Goal: Task Accomplishment & Management: Manage account settings

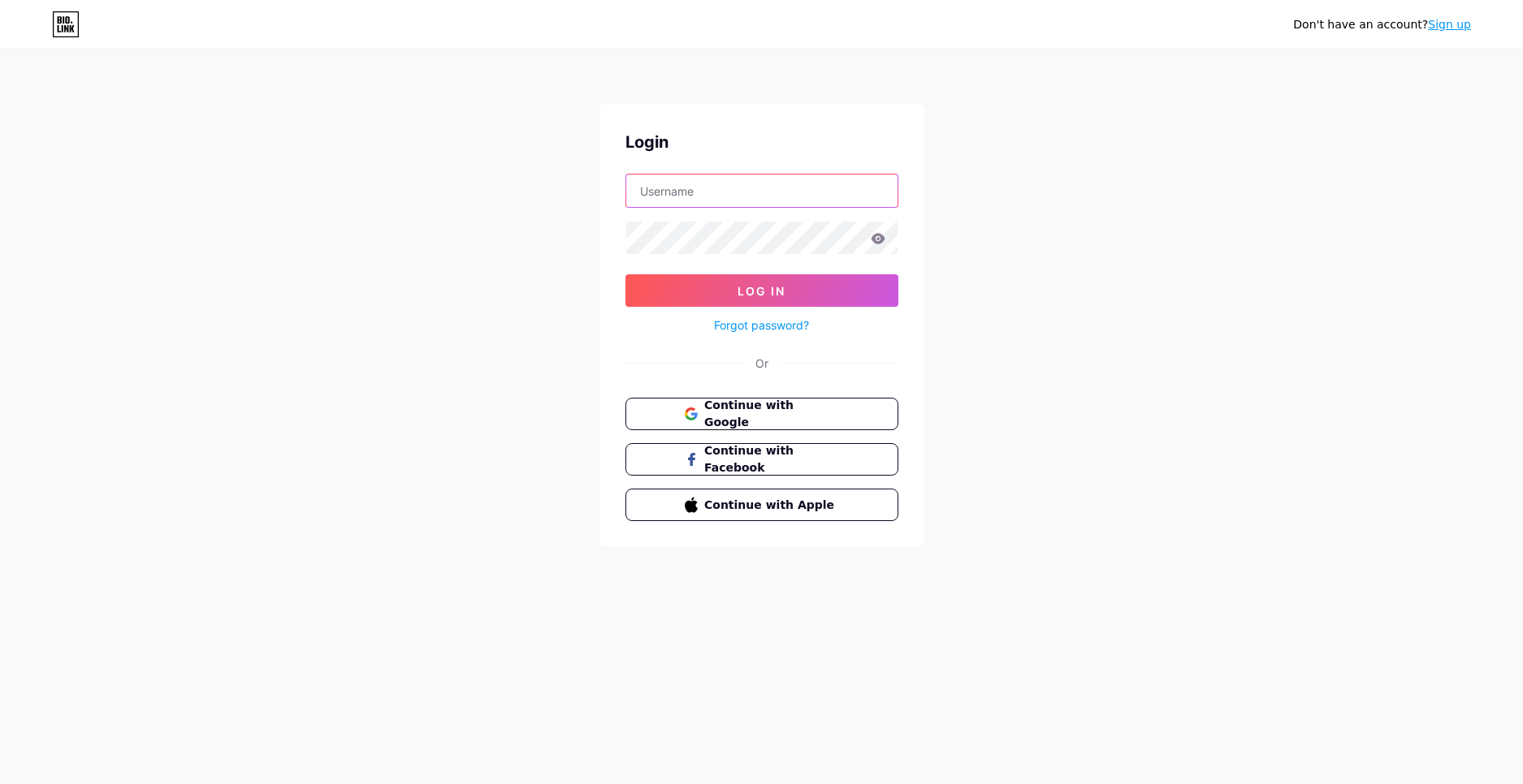
drag, startPoint x: 707, startPoint y: 202, endPoint x: 687, endPoint y: 217, distance: 25.0
click at [707, 202] on input "text" at bounding box center [761, 190] width 271 height 33
paste input "wedding dress, bridal garter, bride, see-through, white panties, cleavage, whit…"
drag, startPoint x: 756, startPoint y: 184, endPoint x: 417, endPoint y: 226, distance: 341.6
click at [417, 226] on div "Don't have an account? Sign up Login wedding dress, bridal garter, bride, see-t…" at bounding box center [761, 299] width 1523 height 599
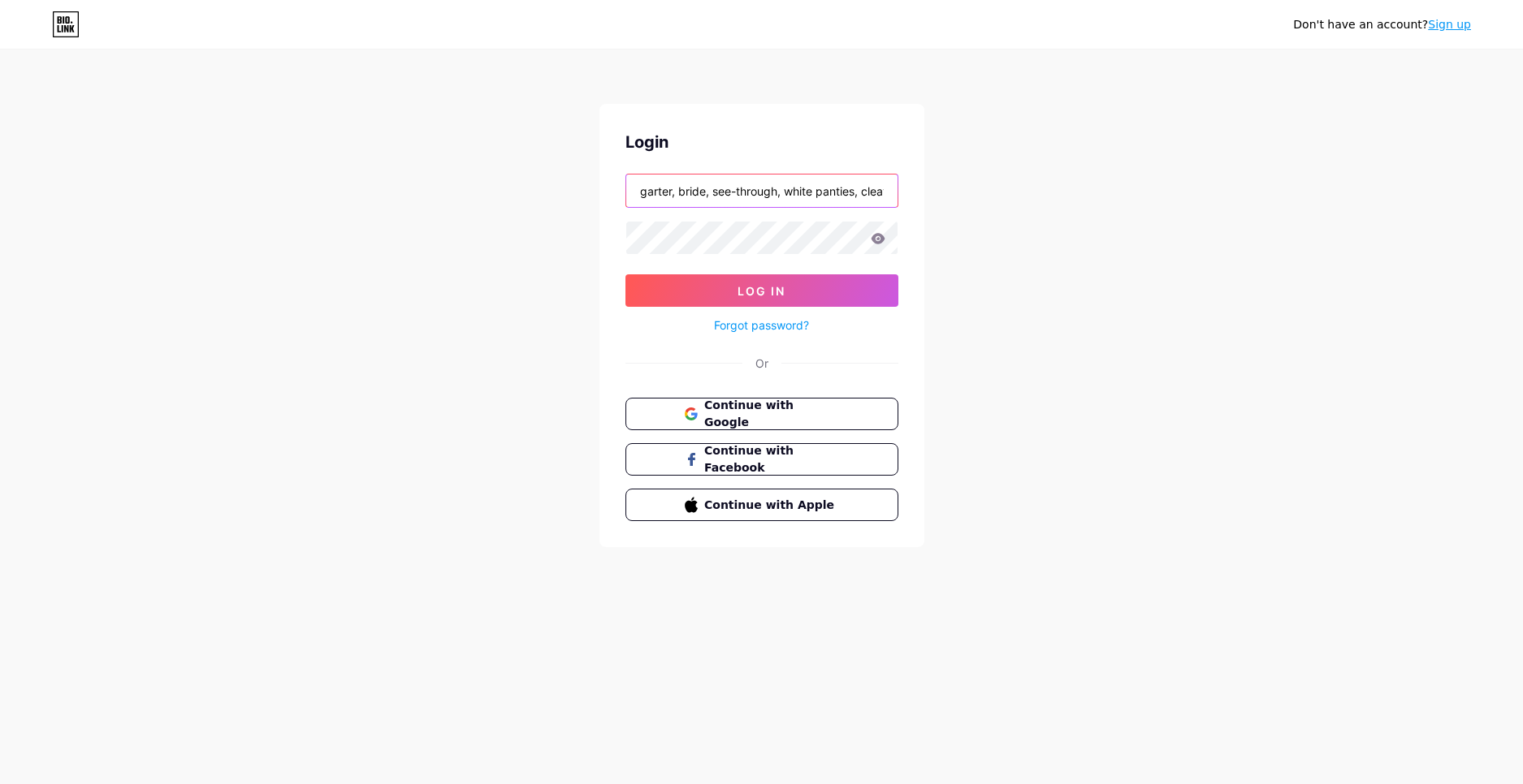
drag, startPoint x: 548, startPoint y: 232, endPoint x: 612, endPoint y: 238, distance: 64.3
click at [533, 238] on div "Don't have an account? Sign up Login garter, bride, see-through, white panties,…" at bounding box center [761, 299] width 1523 height 599
drag, startPoint x: 562, startPoint y: 207, endPoint x: 550, endPoint y: 214, distance: 13.9
click at [546, 212] on div "Don't have an account? Sign up Login nties, cleavage, white gloves, bare should…" at bounding box center [761, 299] width 1523 height 599
type input "shoulders"
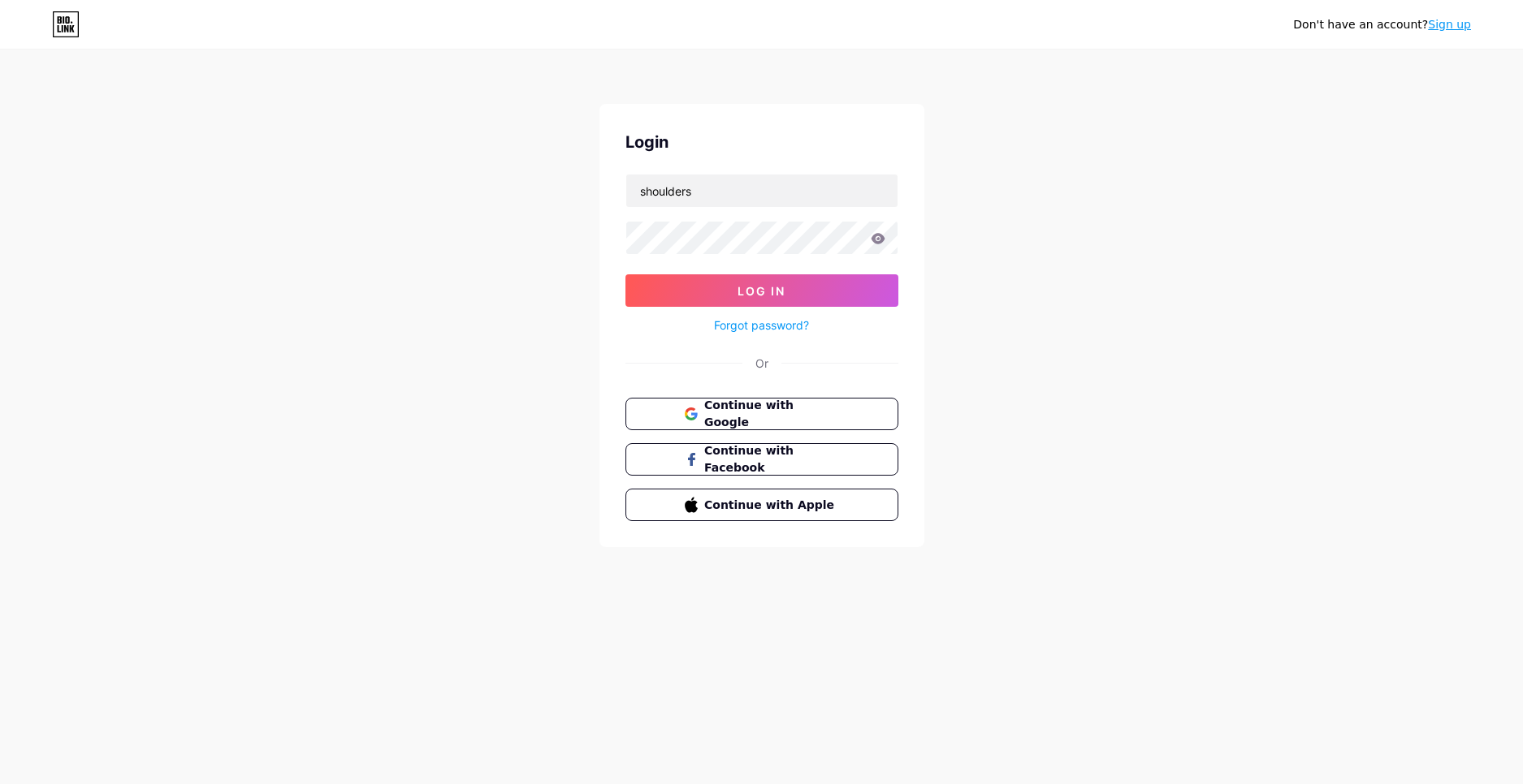
click at [556, 206] on div "Don't have an account? Sign up Login shoulders Log In Forgot password? Or Conti…" at bounding box center [761, 299] width 1523 height 599
drag, startPoint x: 816, startPoint y: 177, endPoint x: 524, endPoint y: 206, distance: 293.4
click at [524, 206] on div "Don't have an account? Sign up Login shoulders Log In Forgot password? Or Conti…" at bounding box center [761, 299] width 1523 height 599
type input "franxyfn@gmail.com"
click at [625, 274] on button "Log In" at bounding box center [761, 290] width 273 height 33
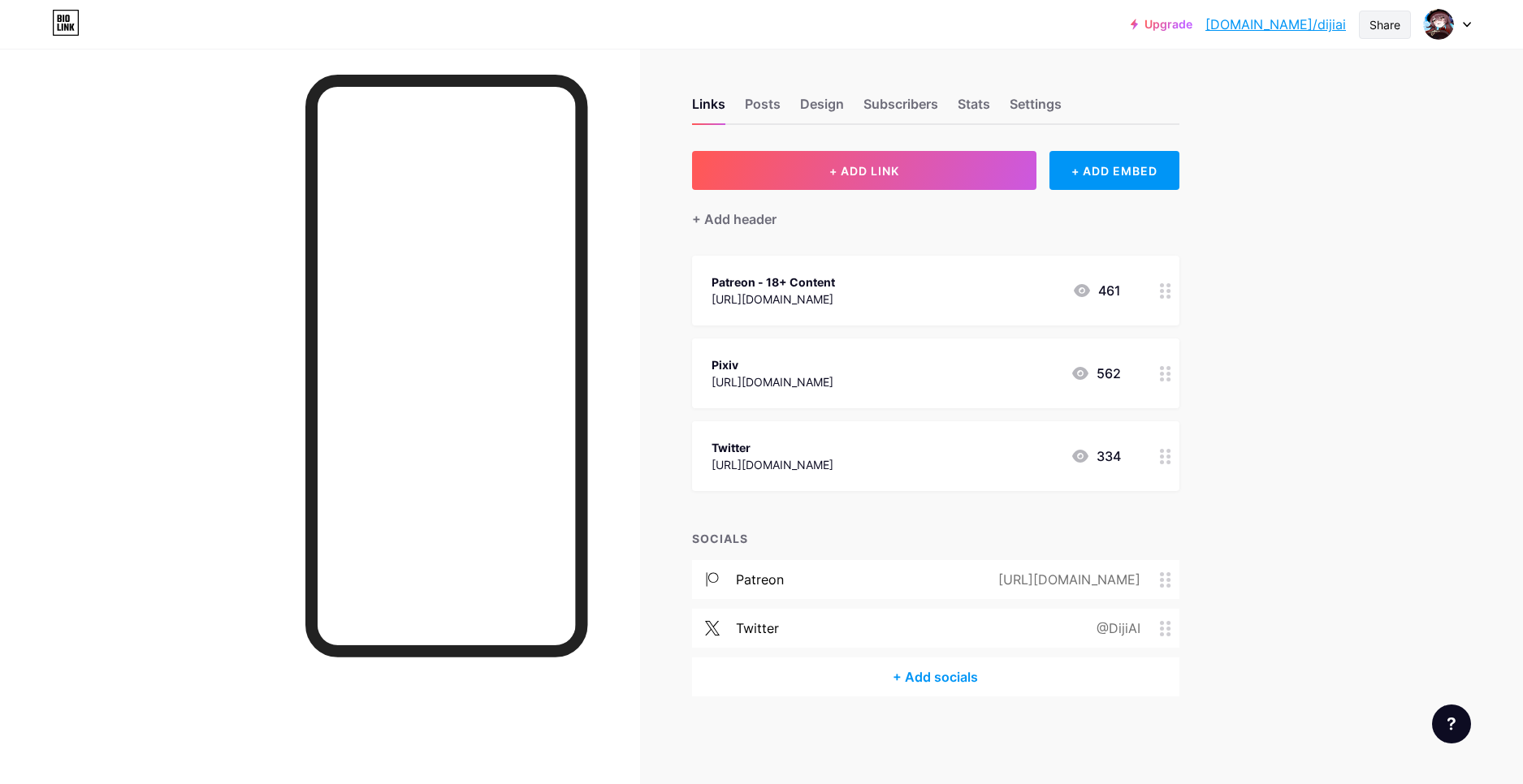
click at [1374, 28] on div "Share" at bounding box center [1384, 24] width 31 height 17
click at [1267, 83] on div "Copy link" at bounding box center [1250, 83] width 60 height 20
click at [923, 180] on button "+ ADD LINK" at bounding box center [864, 171] width 345 height 39
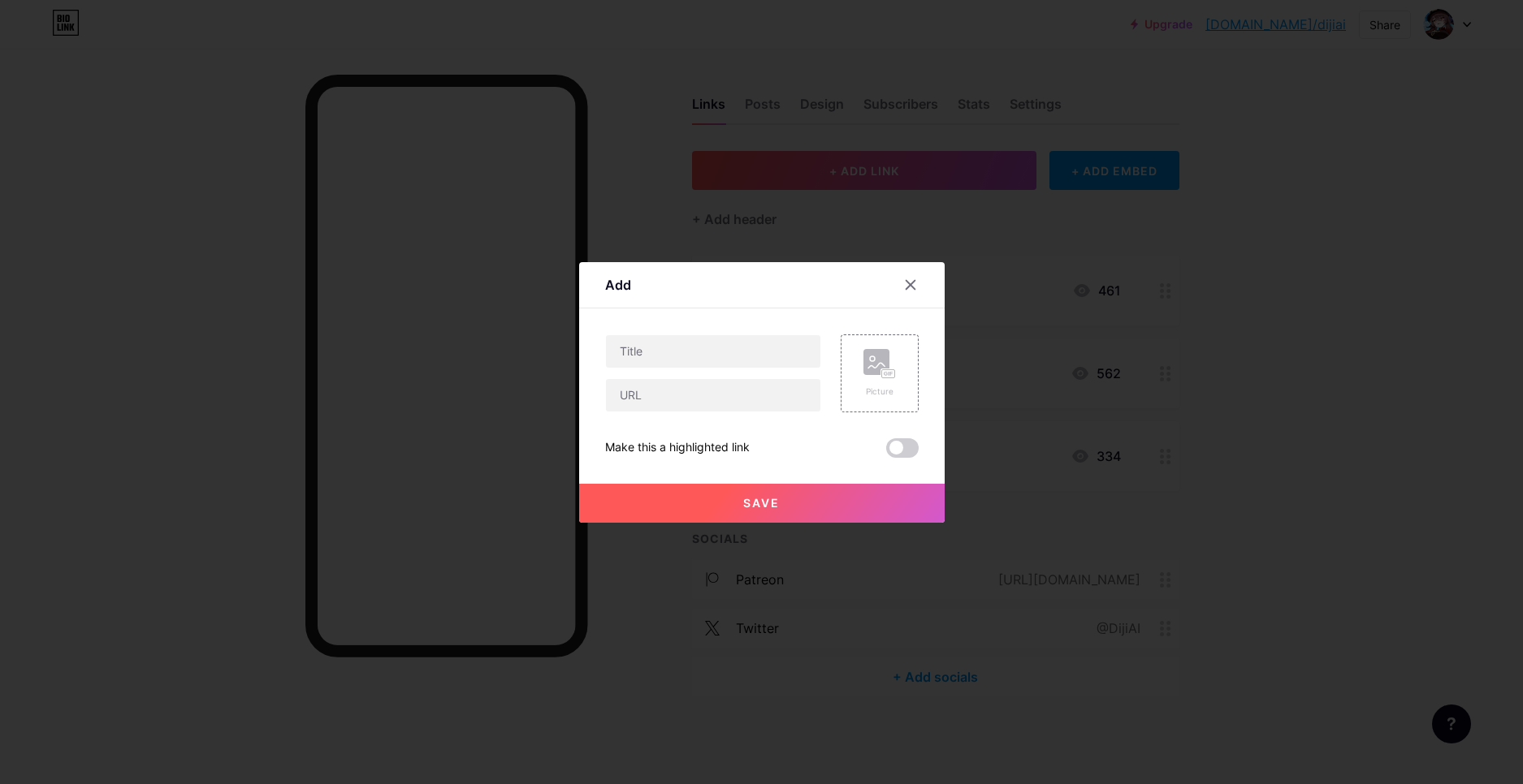
click at [679, 204] on div at bounding box center [761, 392] width 1523 height 784
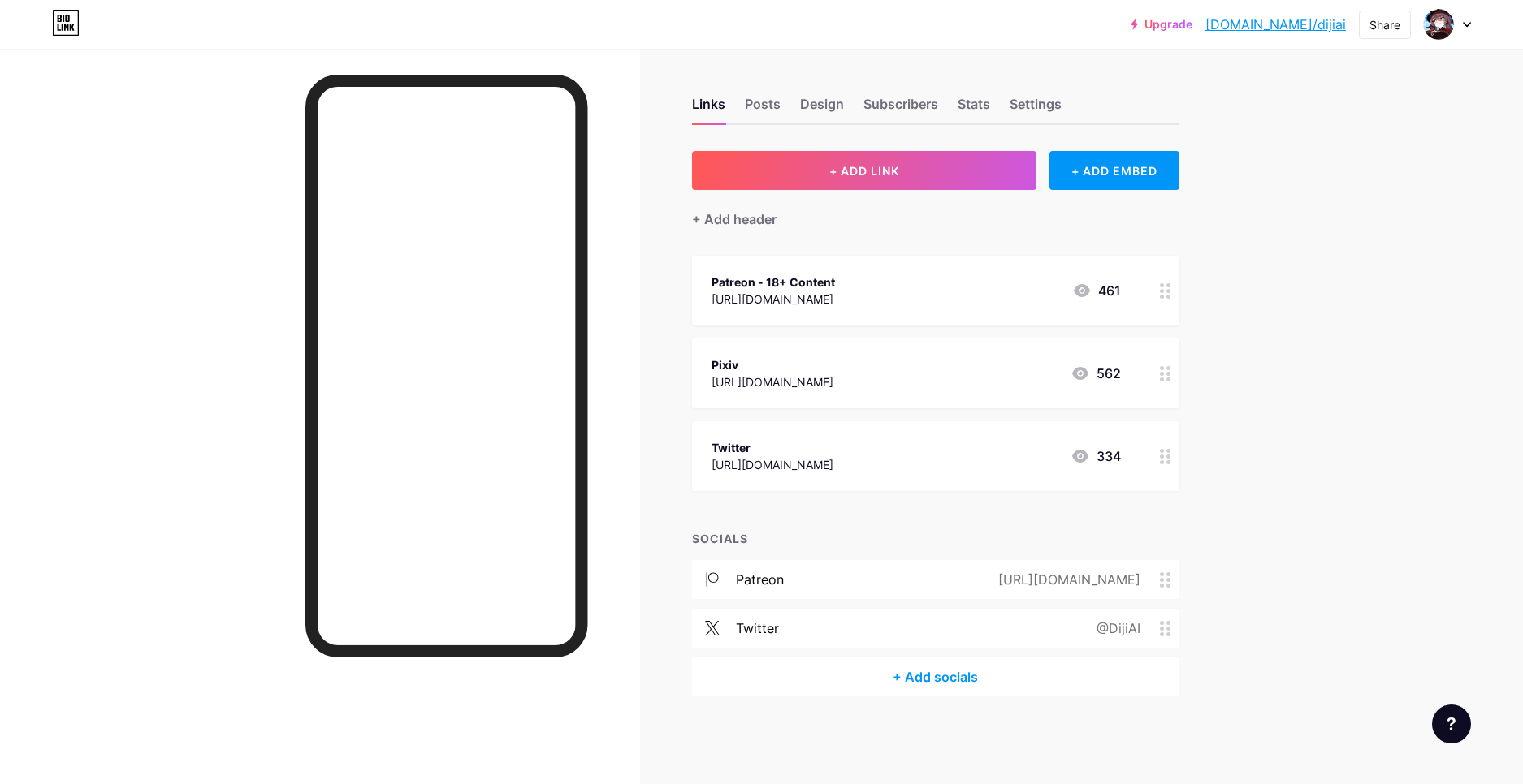
click at [737, 204] on div "+ Add header" at bounding box center [935, 209] width 487 height 39
click at [738, 206] on div "+ Add header" at bounding box center [935, 209] width 487 height 39
click at [765, 122] on div "Posts" at bounding box center [763, 108] width 36 height 29
click at [813, 110] on div "Design" at bounding box center [821, 108] width 44 height 29
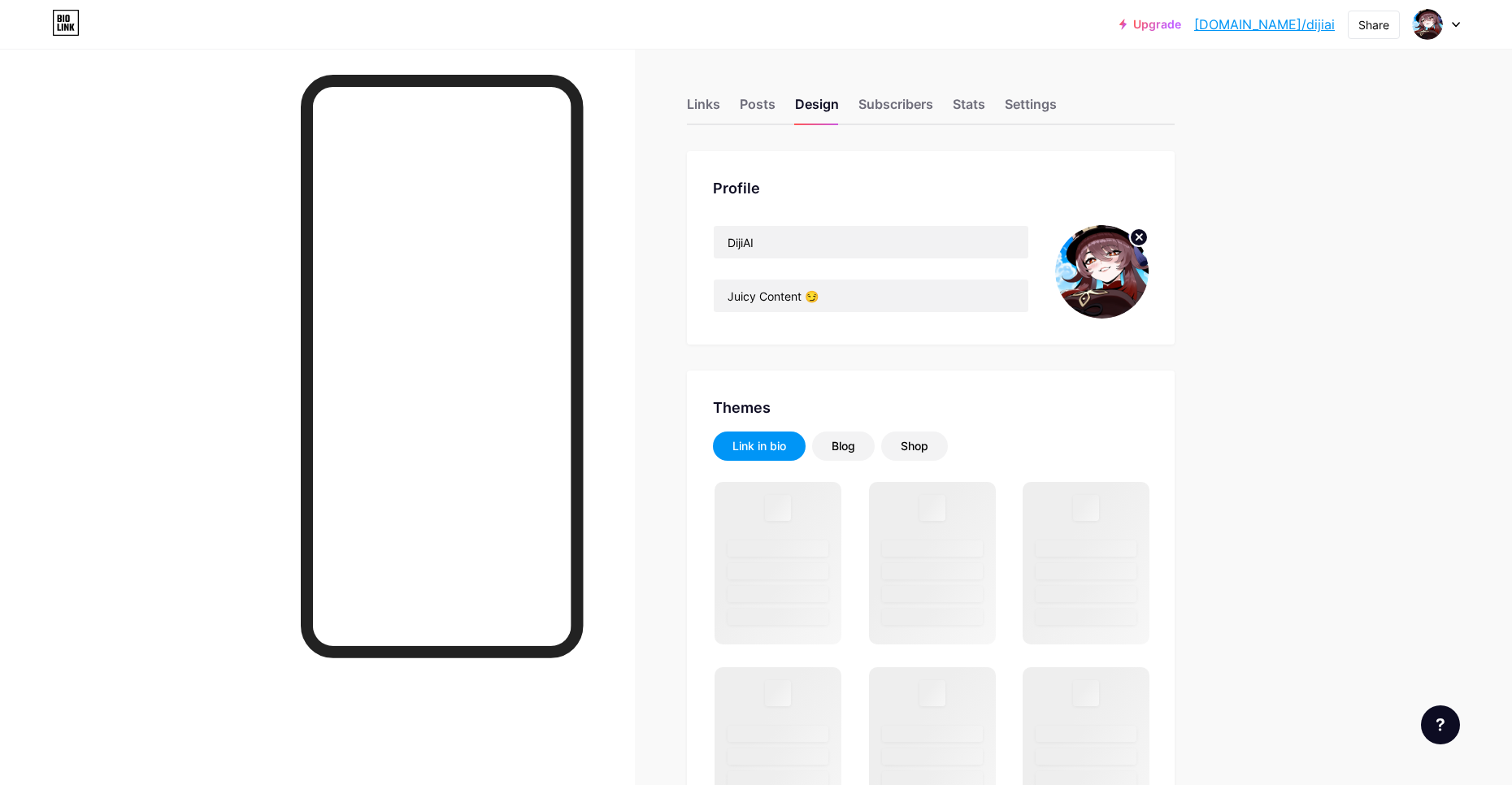
click at [1126, 277] on img at bounding box center [1102, 272] width 94 height 94
click at [1125, 254] on img at bounding box center [1102, 272] width 94 height 94
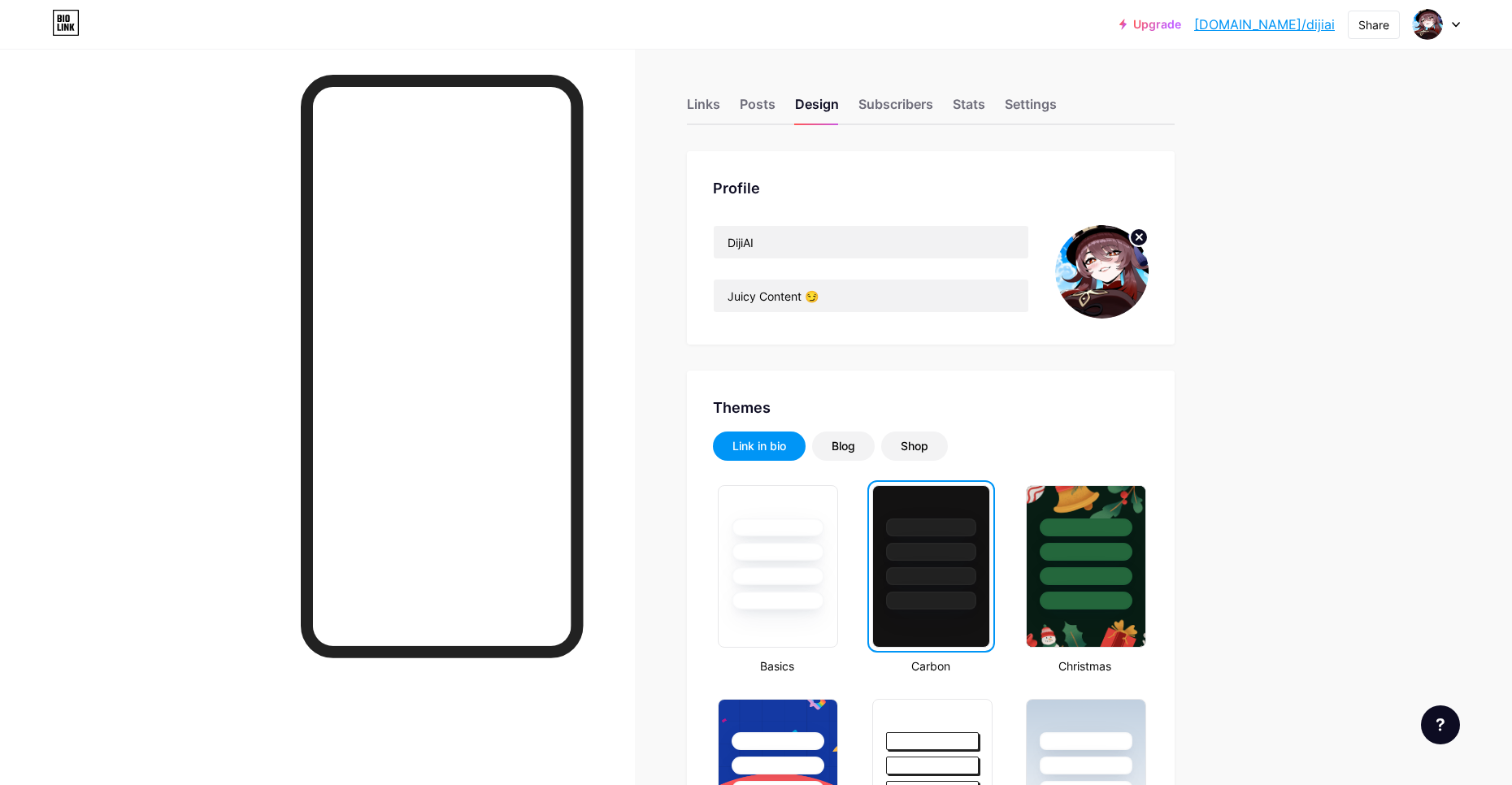
click at [1142, 239] on icon at bounding box center [1139, 237] width 6 height 6
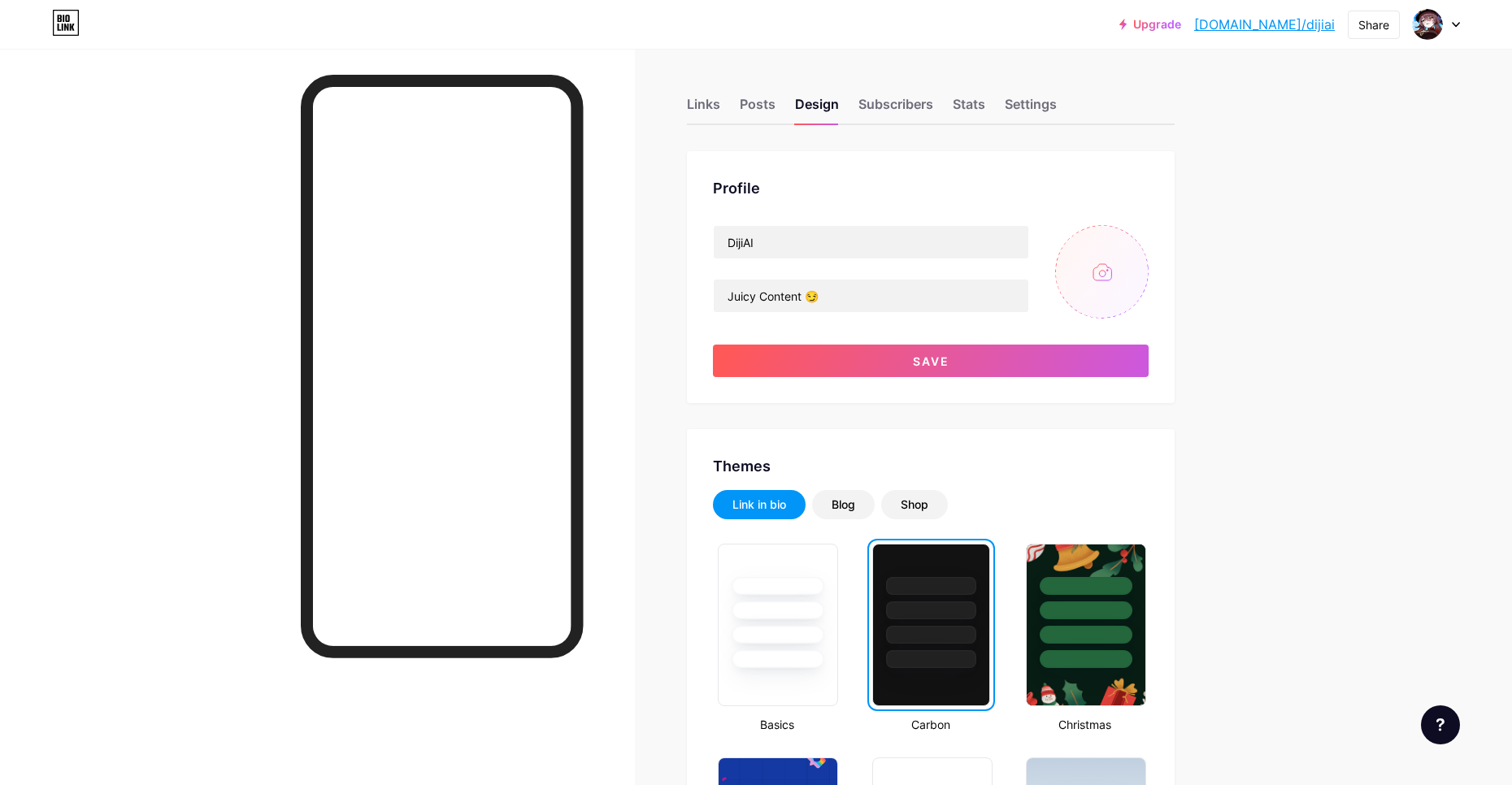
click at [1092, 279] on input "file" at bounding box center [1102, 272] width 94 height 94
type input "C:\fakepath\pfp2.png"
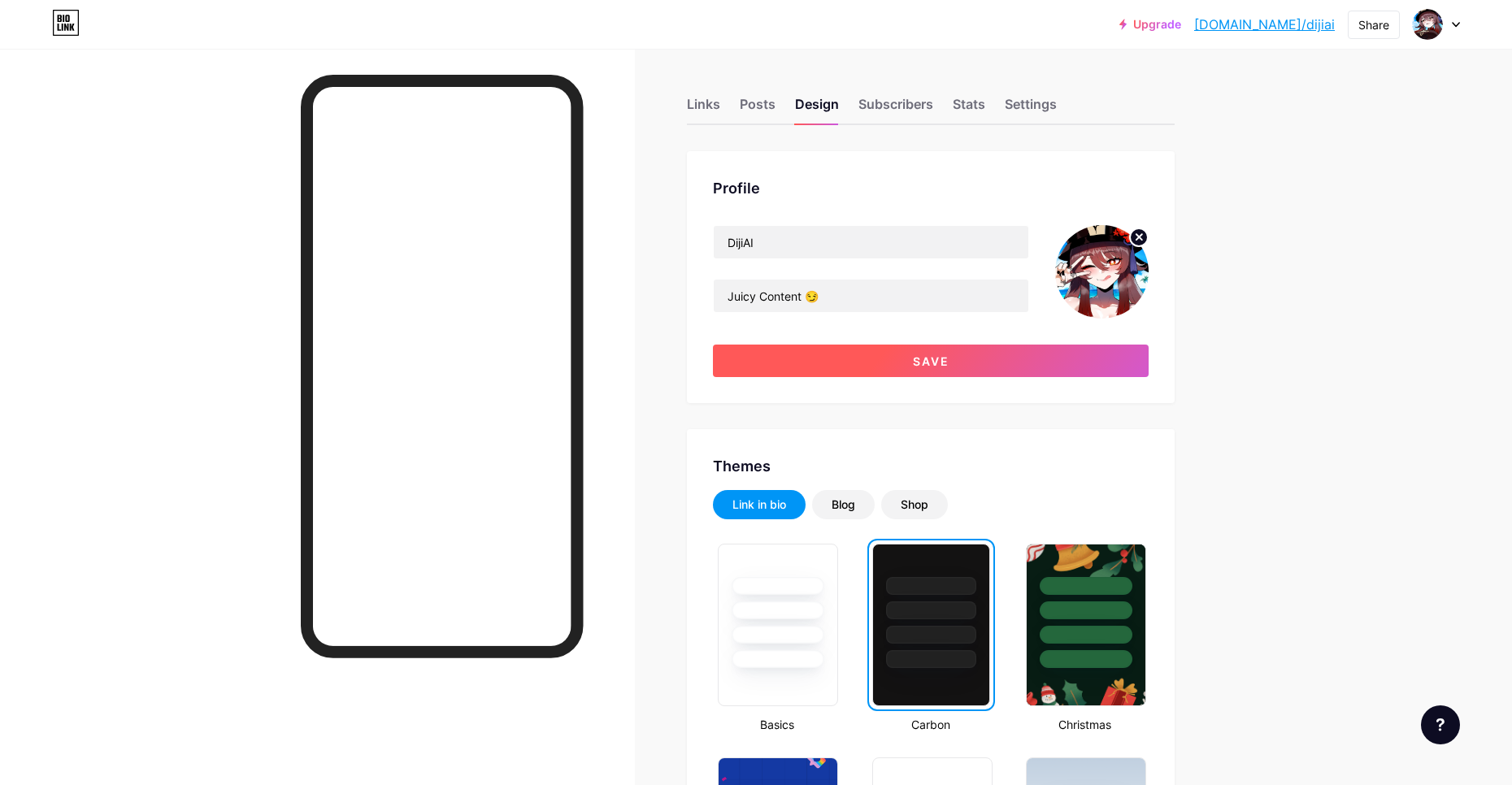
click at [854, 365] on button "Save" at bounding box center [931, 361] width 436 height 33
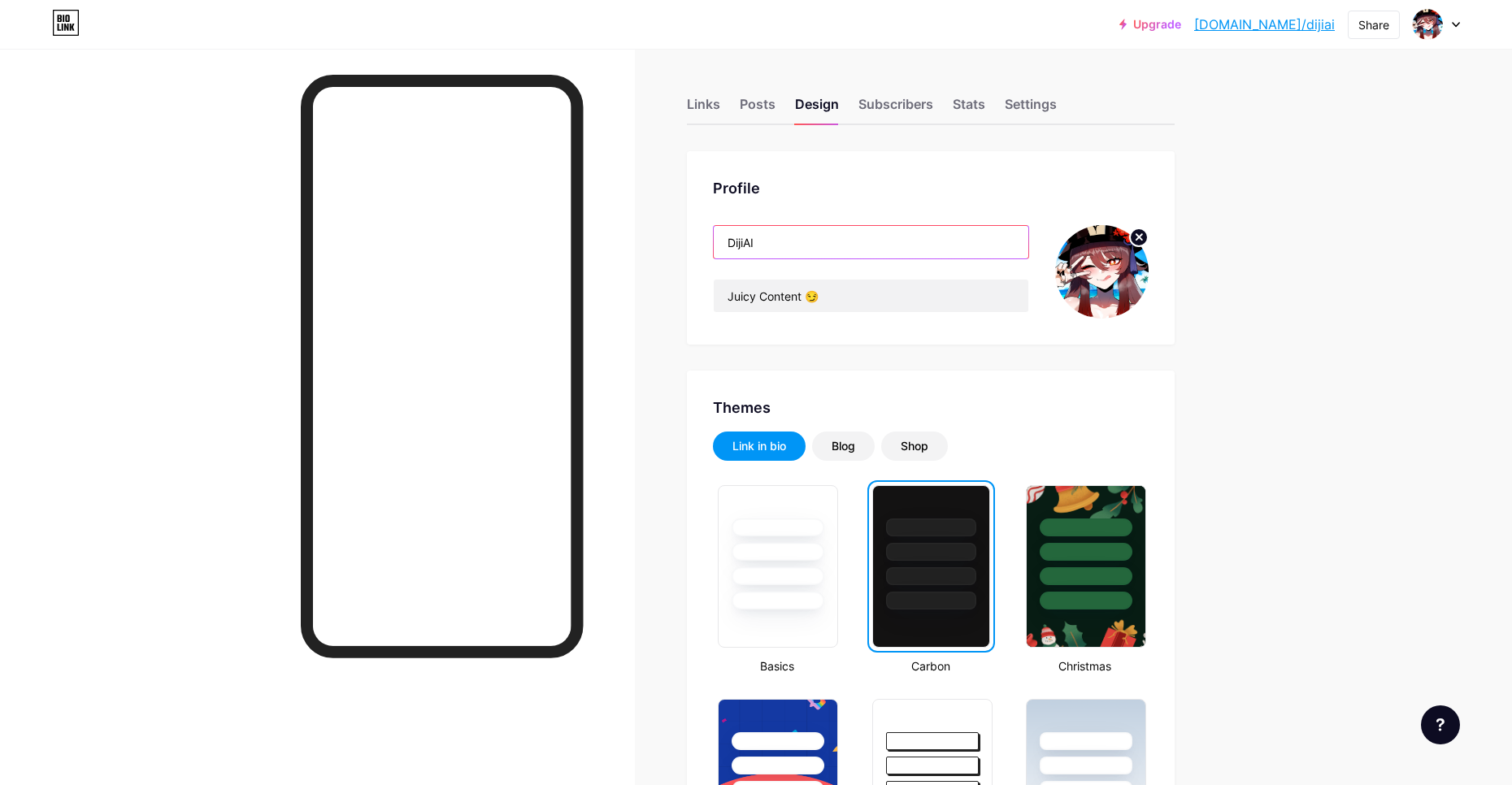
click at [772, 246] on input "DijiAI" at bounding box center [871, 242] width 315 height 33
click at [885, 98] on div "Subscribers" at bounding box center [896, 108] width 75 height 29
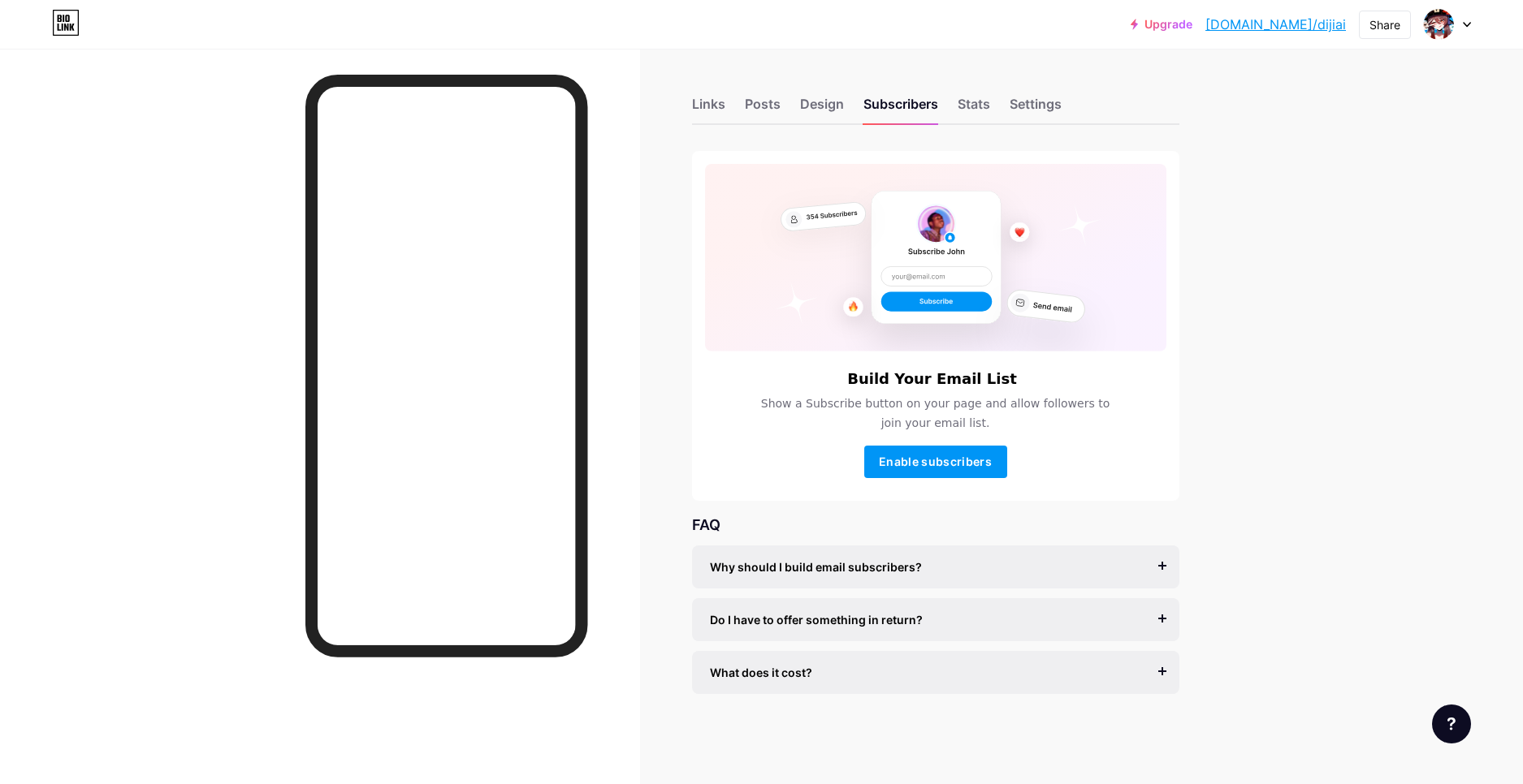
click at [780, 112] on div "Links Posts Design Subscribers Stats Settings" at bounding box center [935, 97] width 487 height 57
click at [745, 117] on div "Posts" at bounding box center [763, 108] width 36 height 29
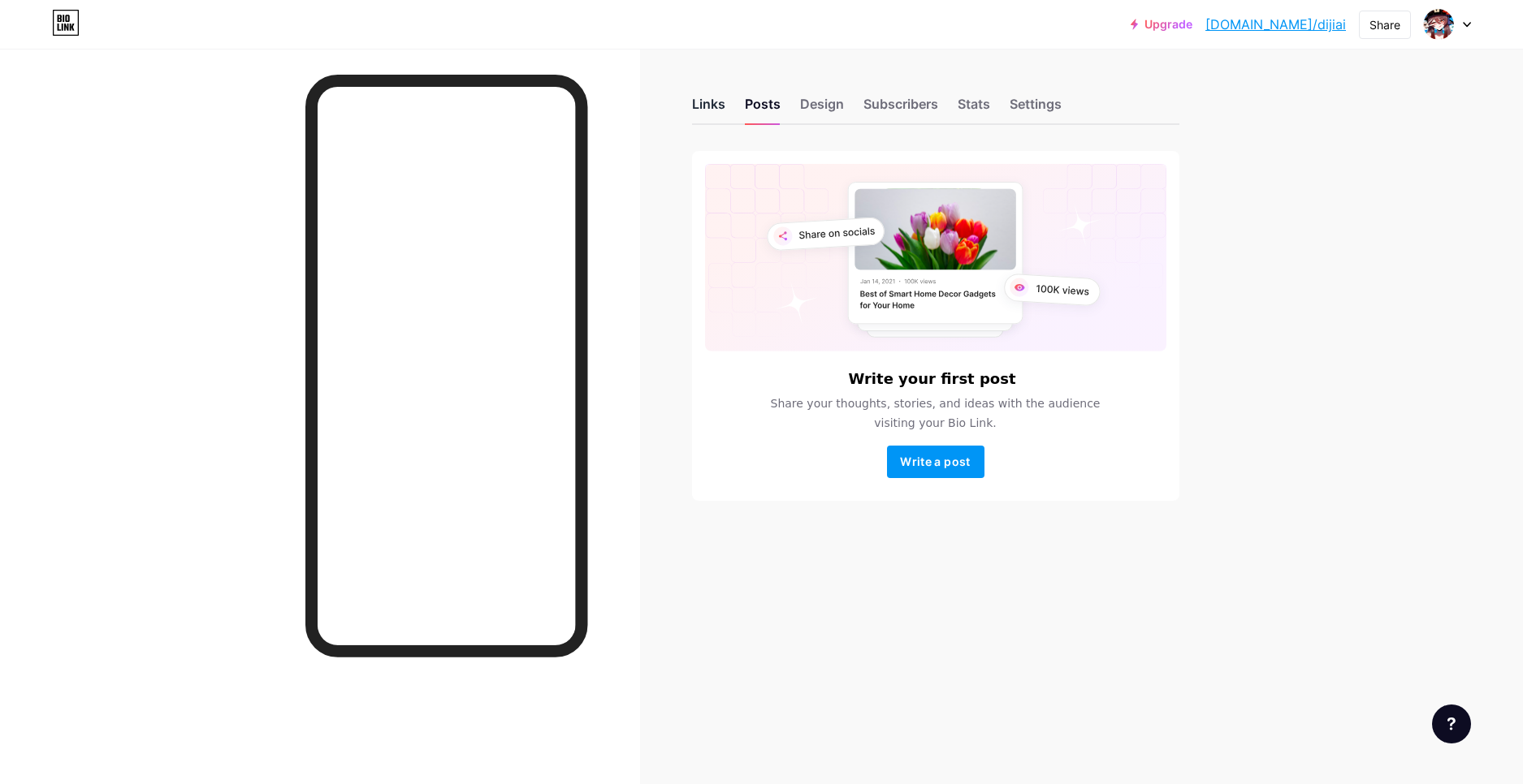
click at [715, 112] on div "Links" at bounding box center [708, 108] width 33 height 29
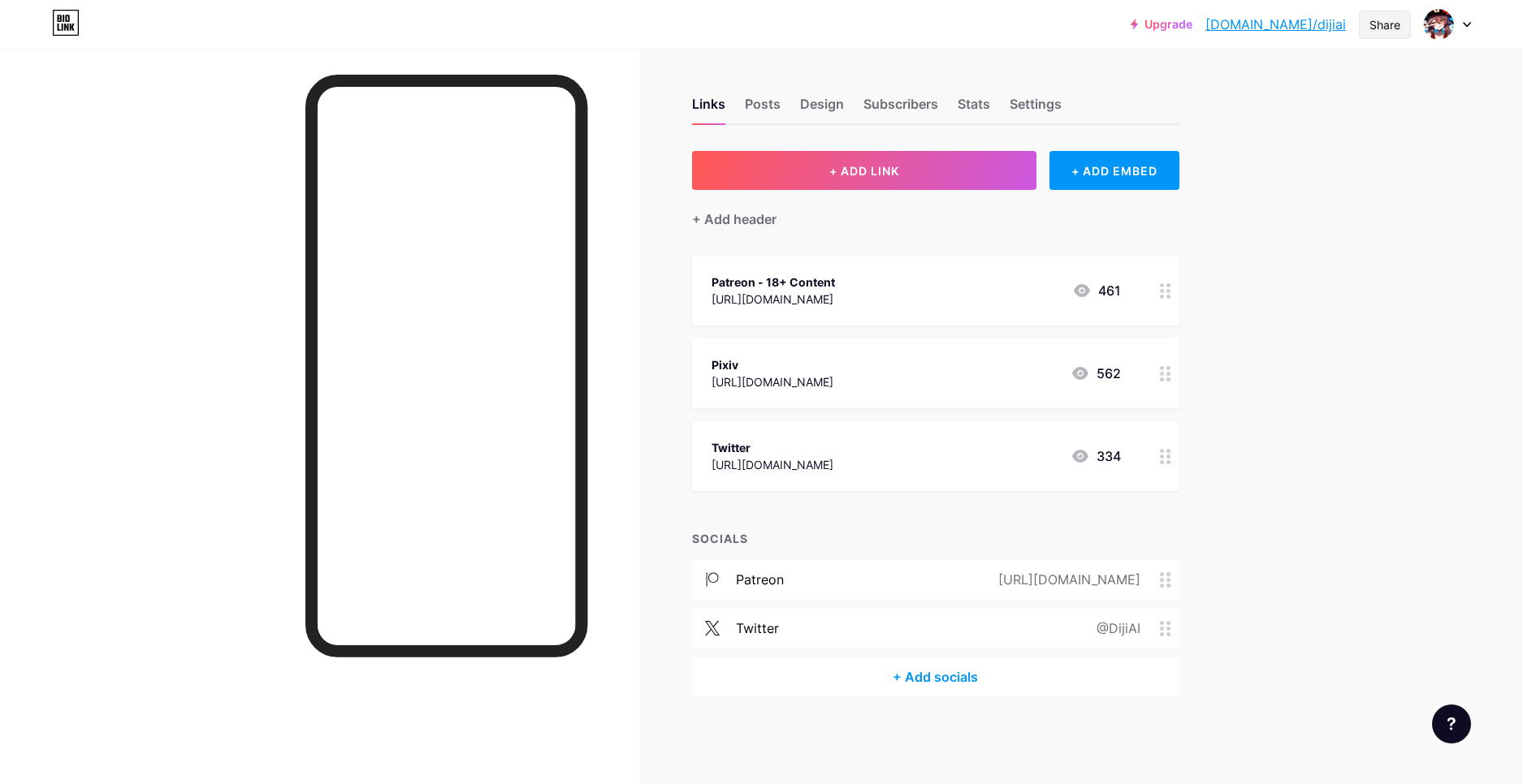
click at [1366, 32] on div "Share" at bounding box center [1384, 24] width 52 height 28
drag, startPoint x: 1307, startPoint y: 56, endPoint x: 1305, endPoint y: 69, distance: 13.2
click at [1307, 61] on div "Copy link [URL][DOMAIN_NAME] Get my QR code Add to my socials" at bounding box center [1288, 123] width 242 height 156
click at [1305, 69] on div "Copy link" at bounding box center [1288, 83] width 242 height 39
click at [1425, 27] on span at bounding box center [1439, 24] width 26 height 26
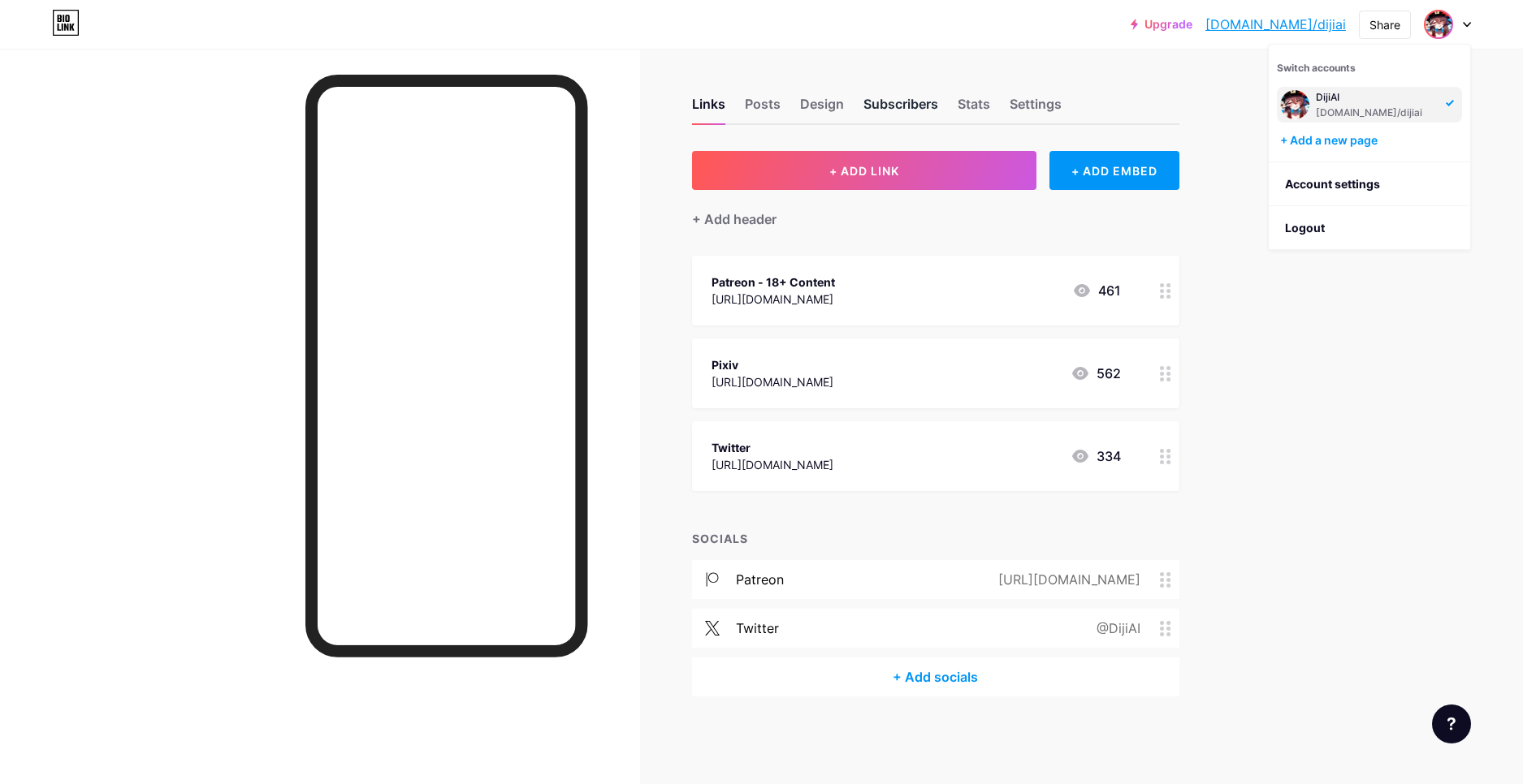
click at [877, 101] on div "Subscribers" at bounding box center [901, 108] width 75 height 29
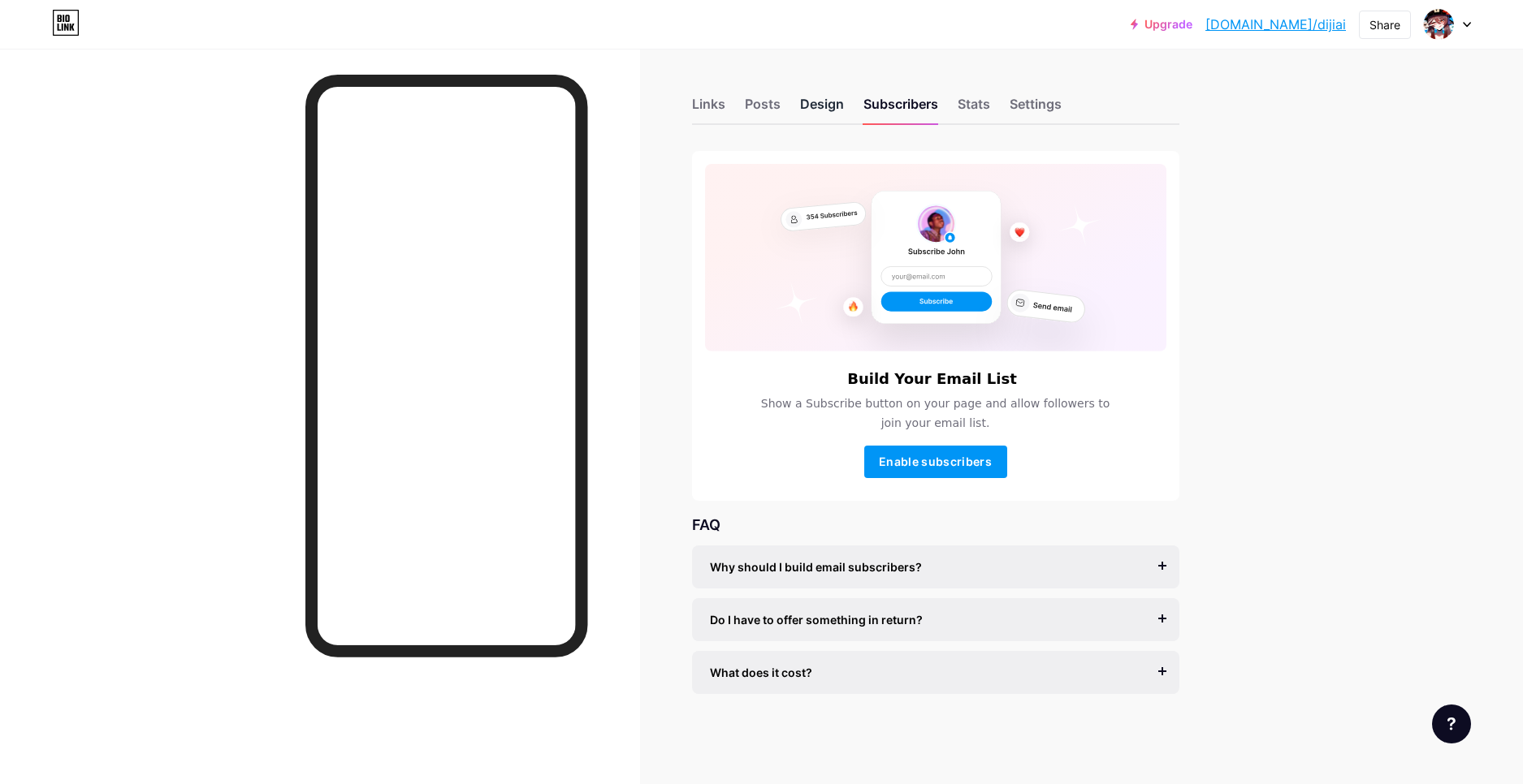
click at [825, 106] on div "Design" at bounding box center [821, 108] width 44 height 29
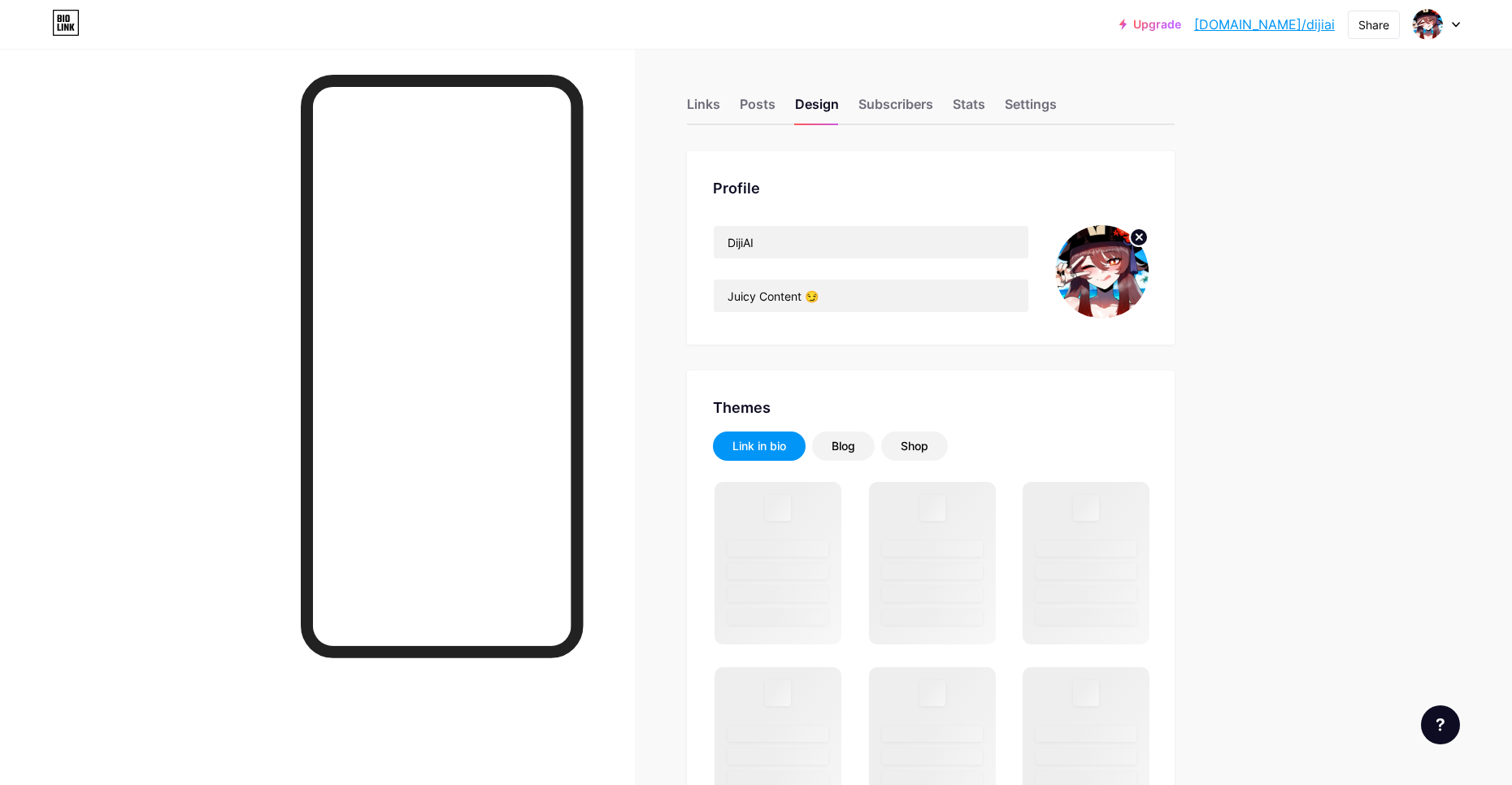
click at [1082, 251] on img at bounding box center [1102, 272] width 94 height 94
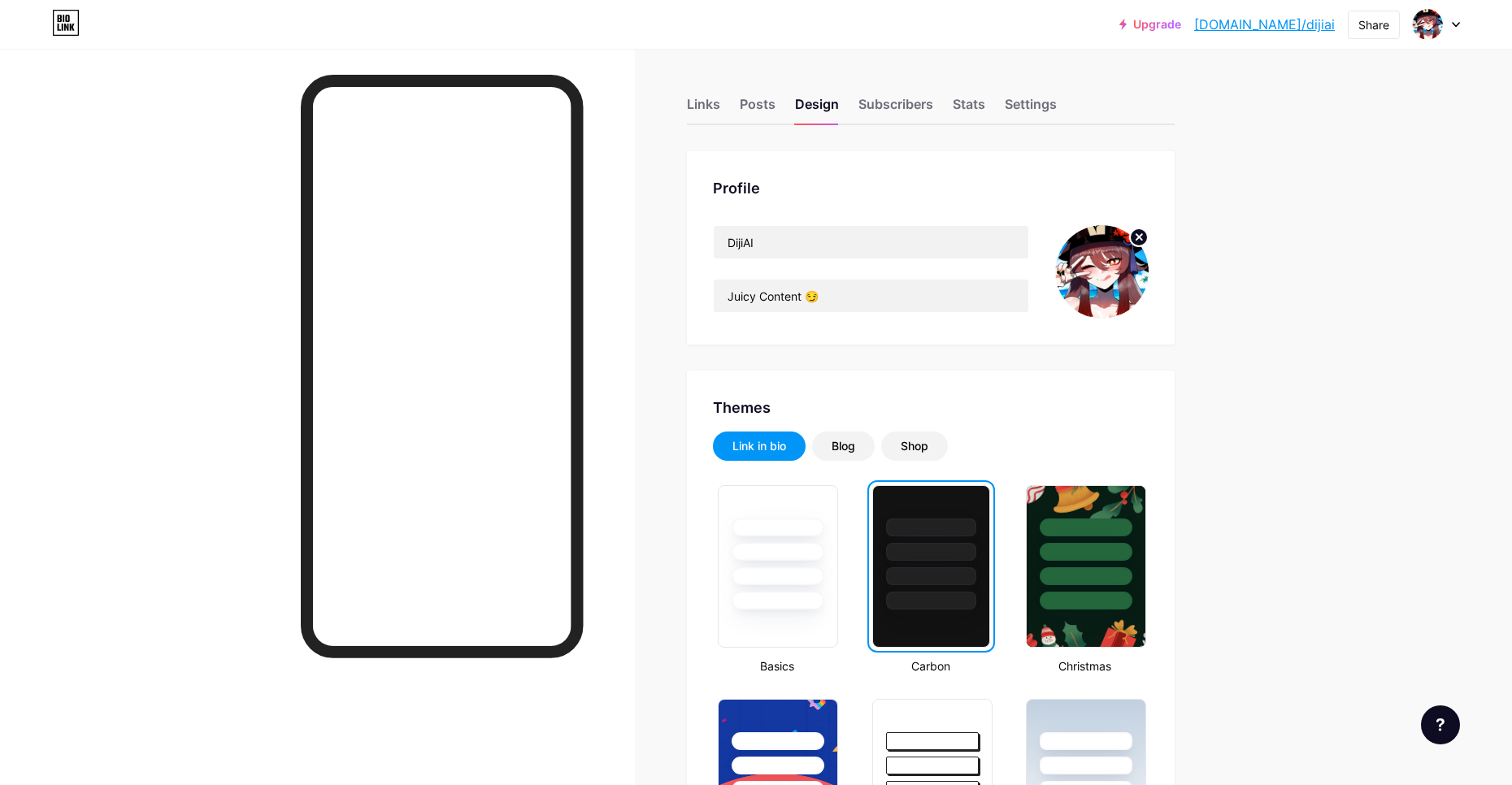
click at [1145, 240] on circle at bounding box center [1138, 237] width 18 height 18
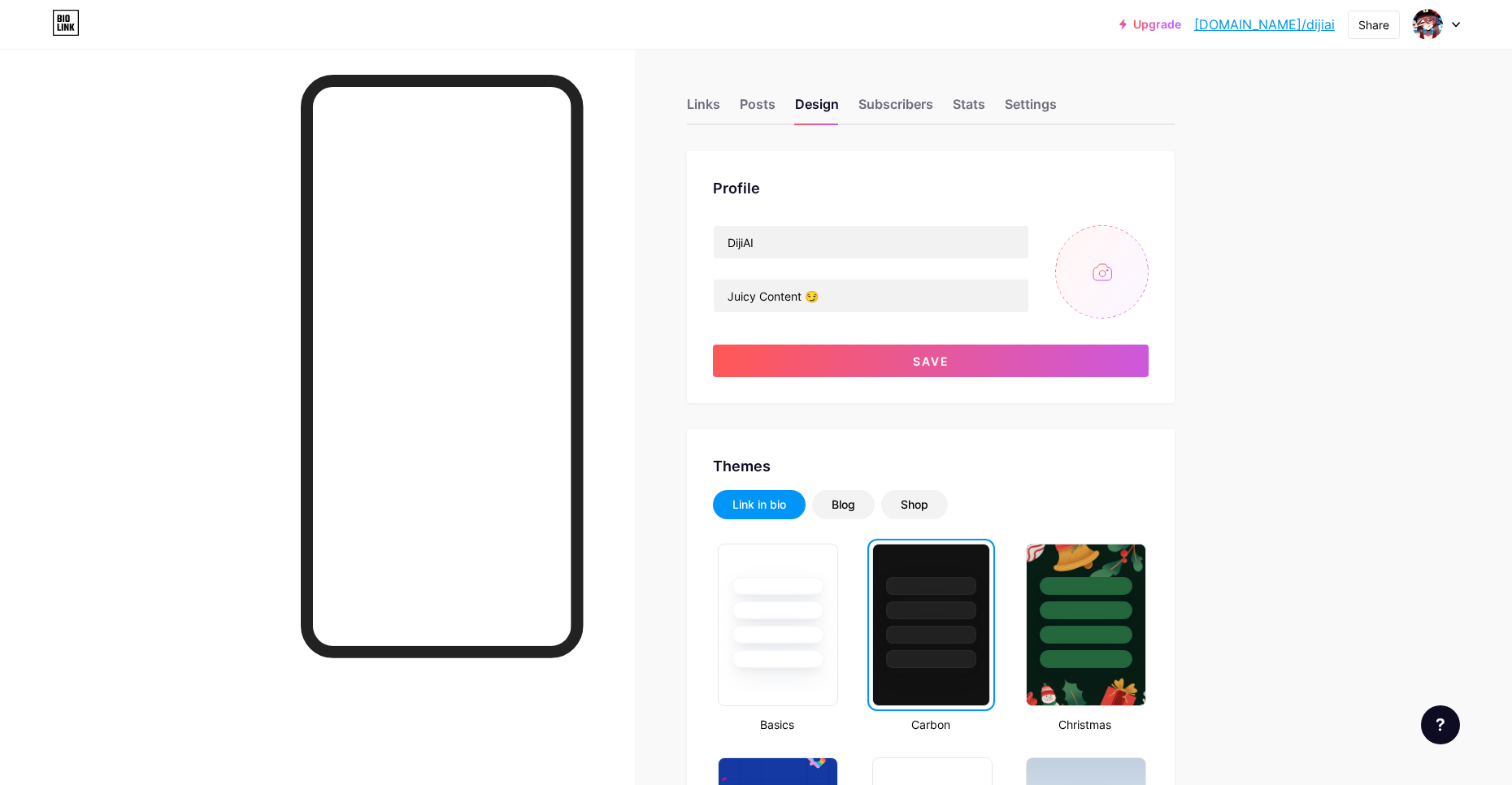
click at [1114, 273] on input "file" at bounding box center [1102, 272] width 94 height 94
type input "C:\fakepath\banner3.png"
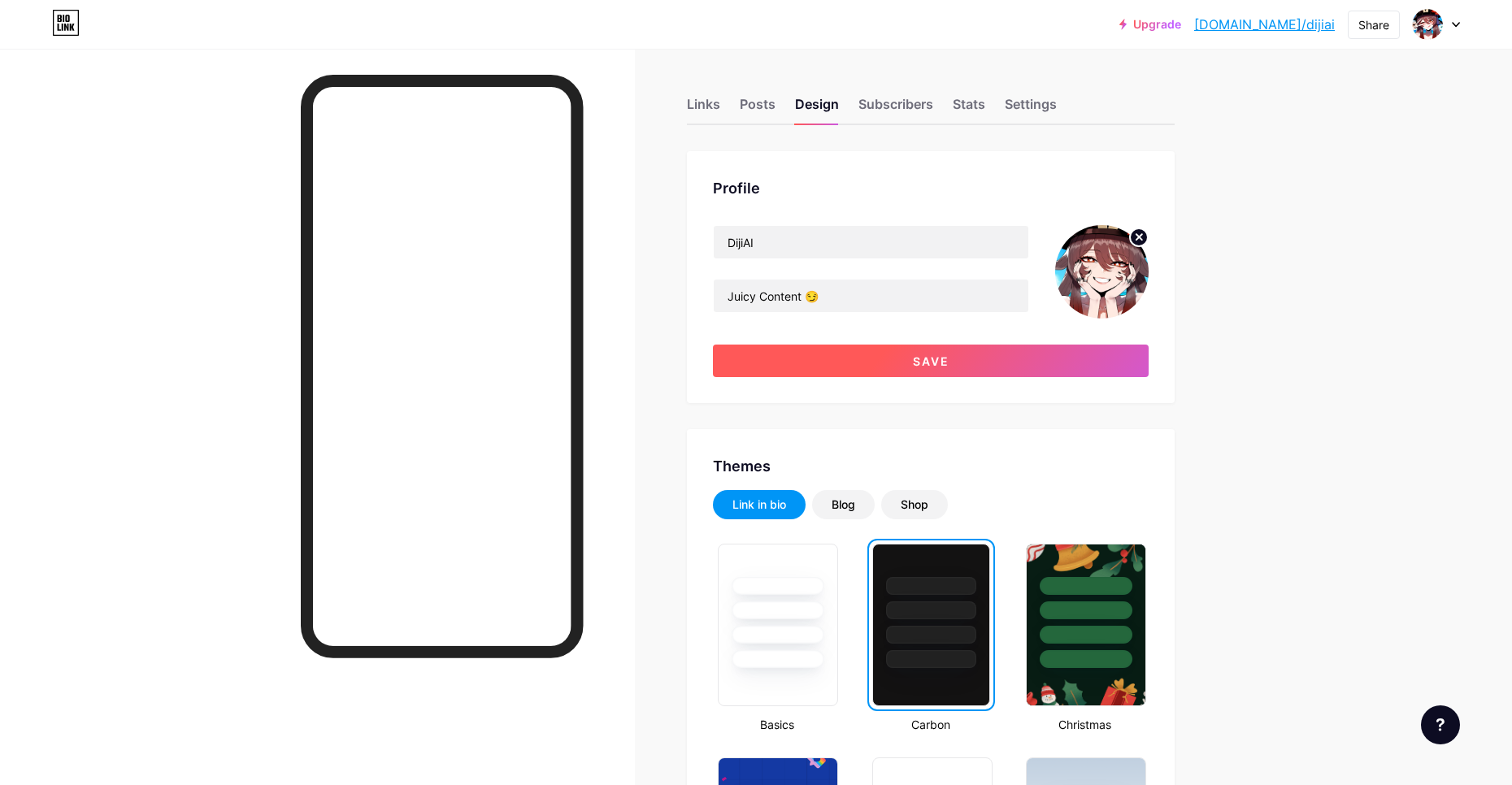
click at [878, 375] on button "Save" at bounding box center [931, 361] width 436 height 33
